Goal: Obtain resource: Obtain resource

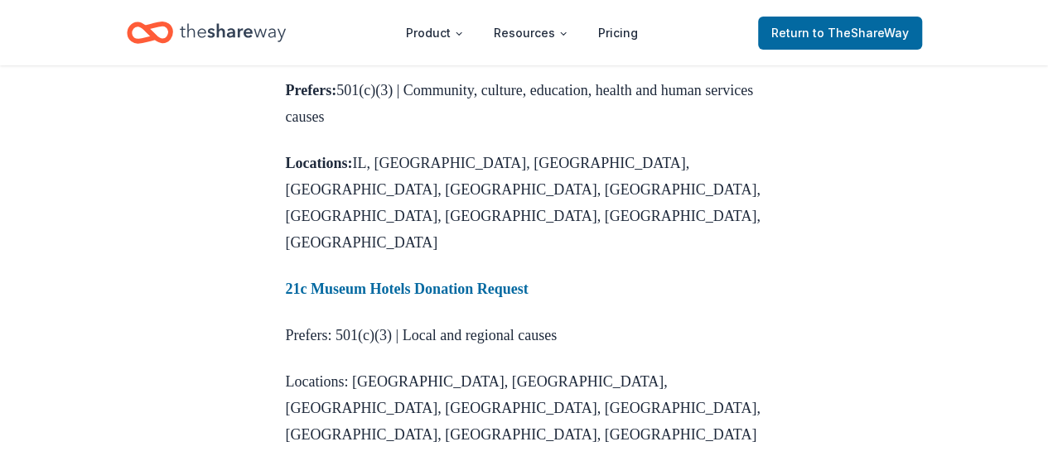
scroll to position [2899, 0]
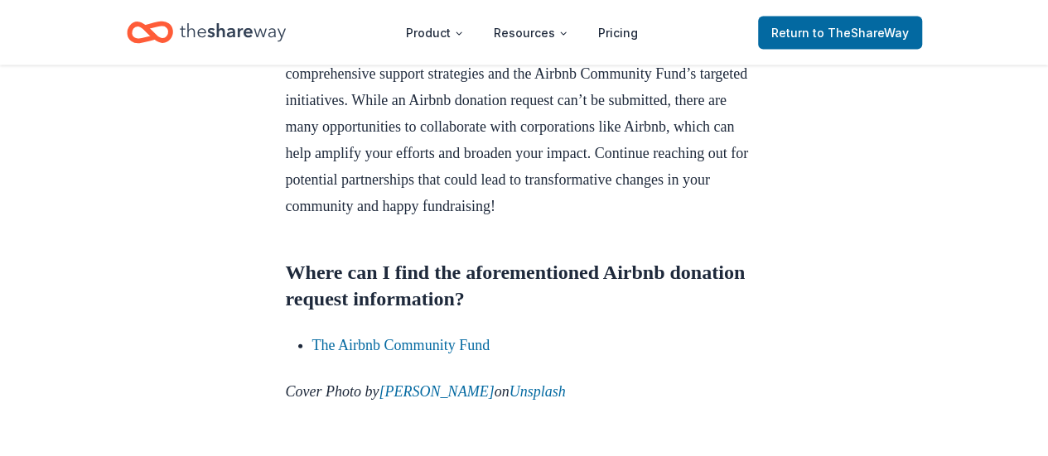
scroll to position [1656, 0]
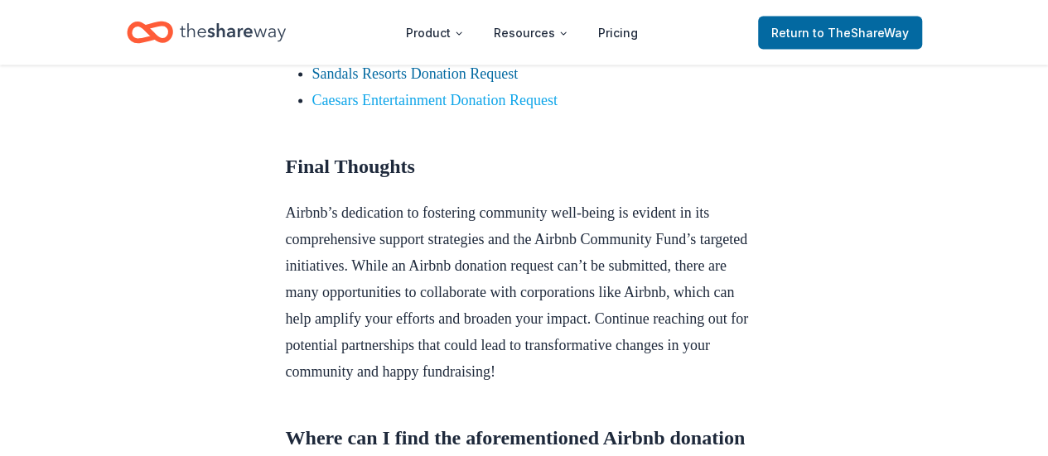
click at [458, 109] on link "Caesars Entertainment Donation Request" at bounding box center [434, 100] width 245 height 17
